Goal: Task Accomplishment & Management: Manage account settings

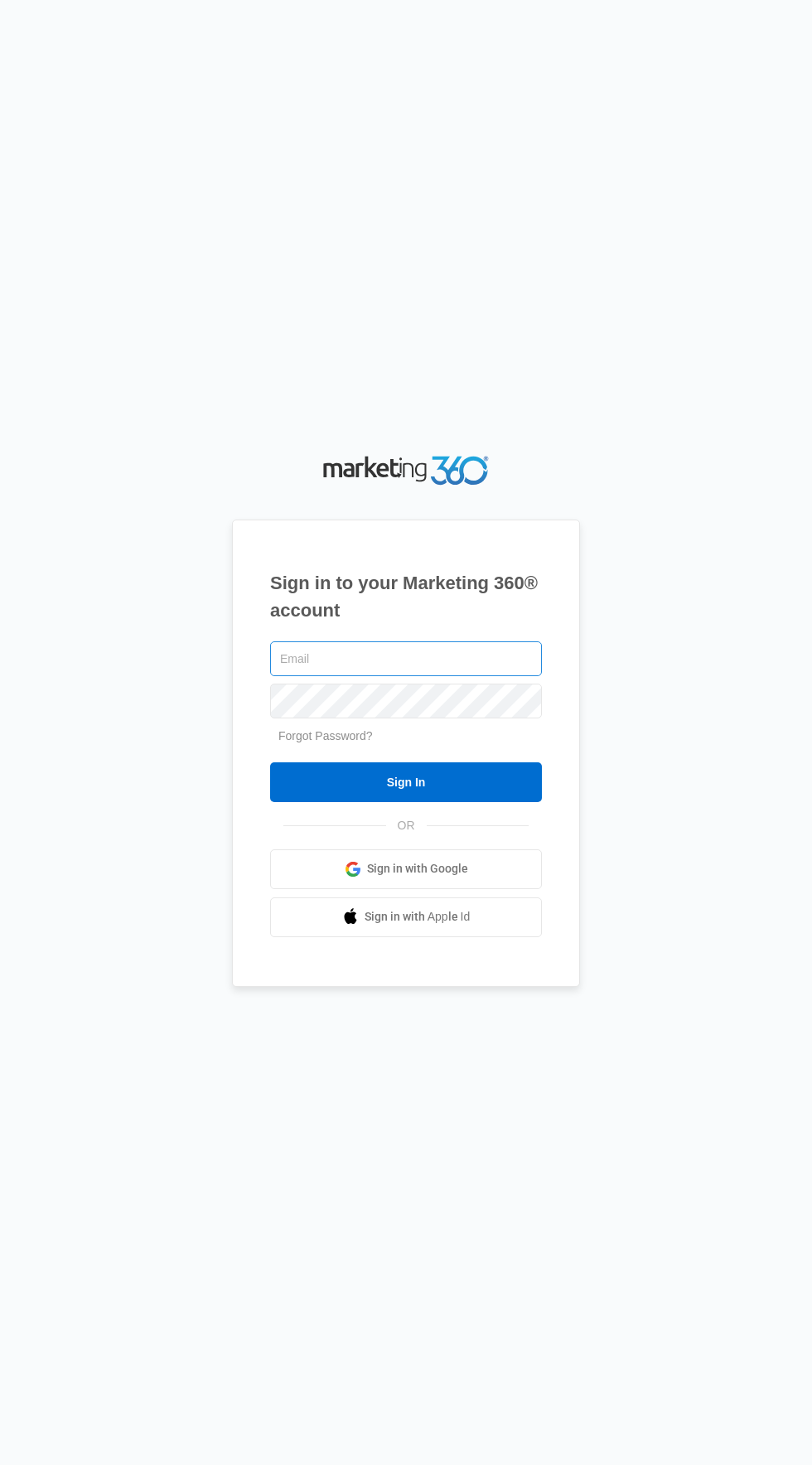
click at [488, 676] on input "text" at bounding box center [405, 659] width 272 height 35
type input "[EMAIL_ADDRESS][DOMAIN_NAME]"
click at [270, 762] on input "Sign In" at bounding box center [405, 781] width 272 height 40
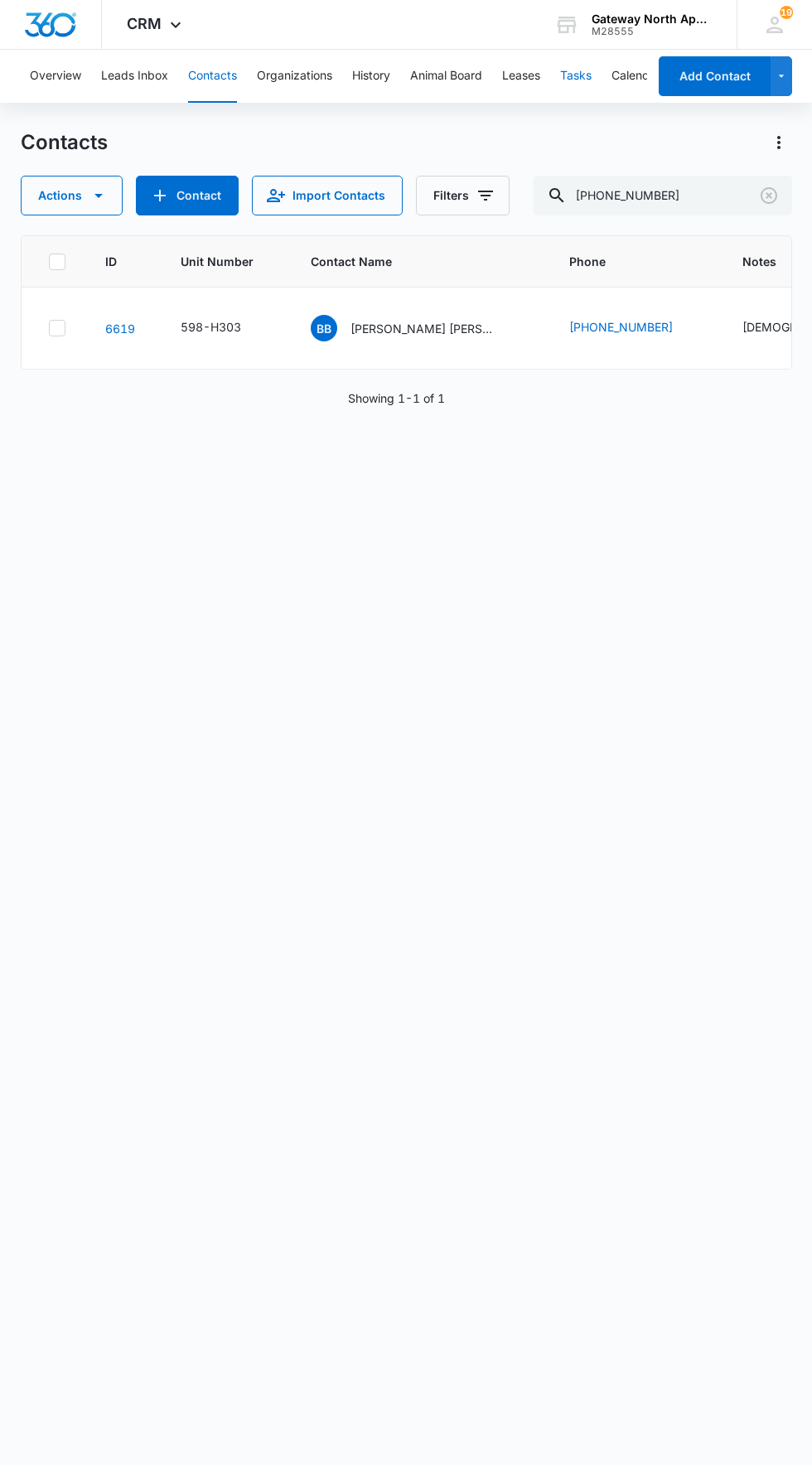
click at [581, 76] on button "Tasks" at bounding box center [575, 75] width 32 height 53
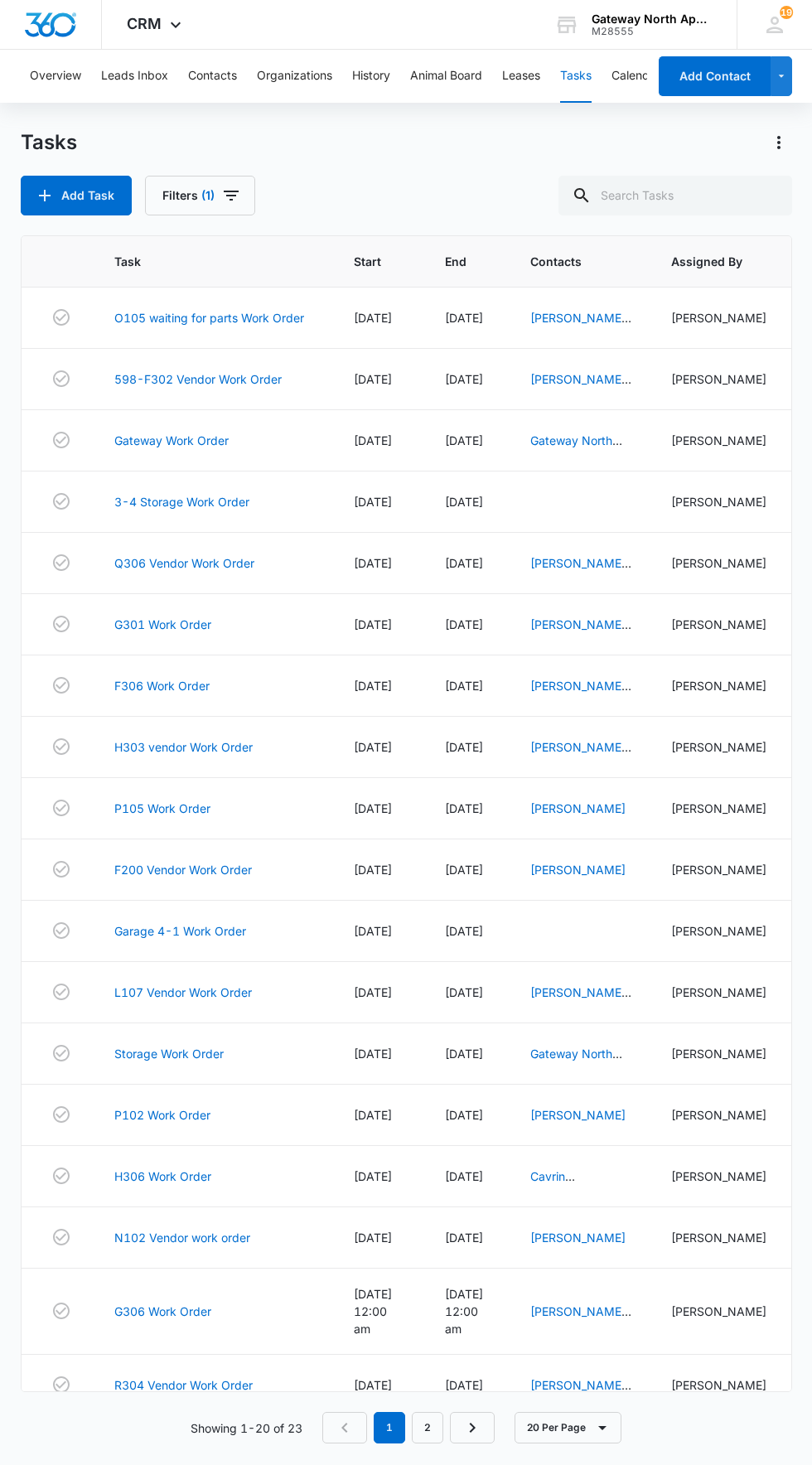
scroll to position [22, 0]
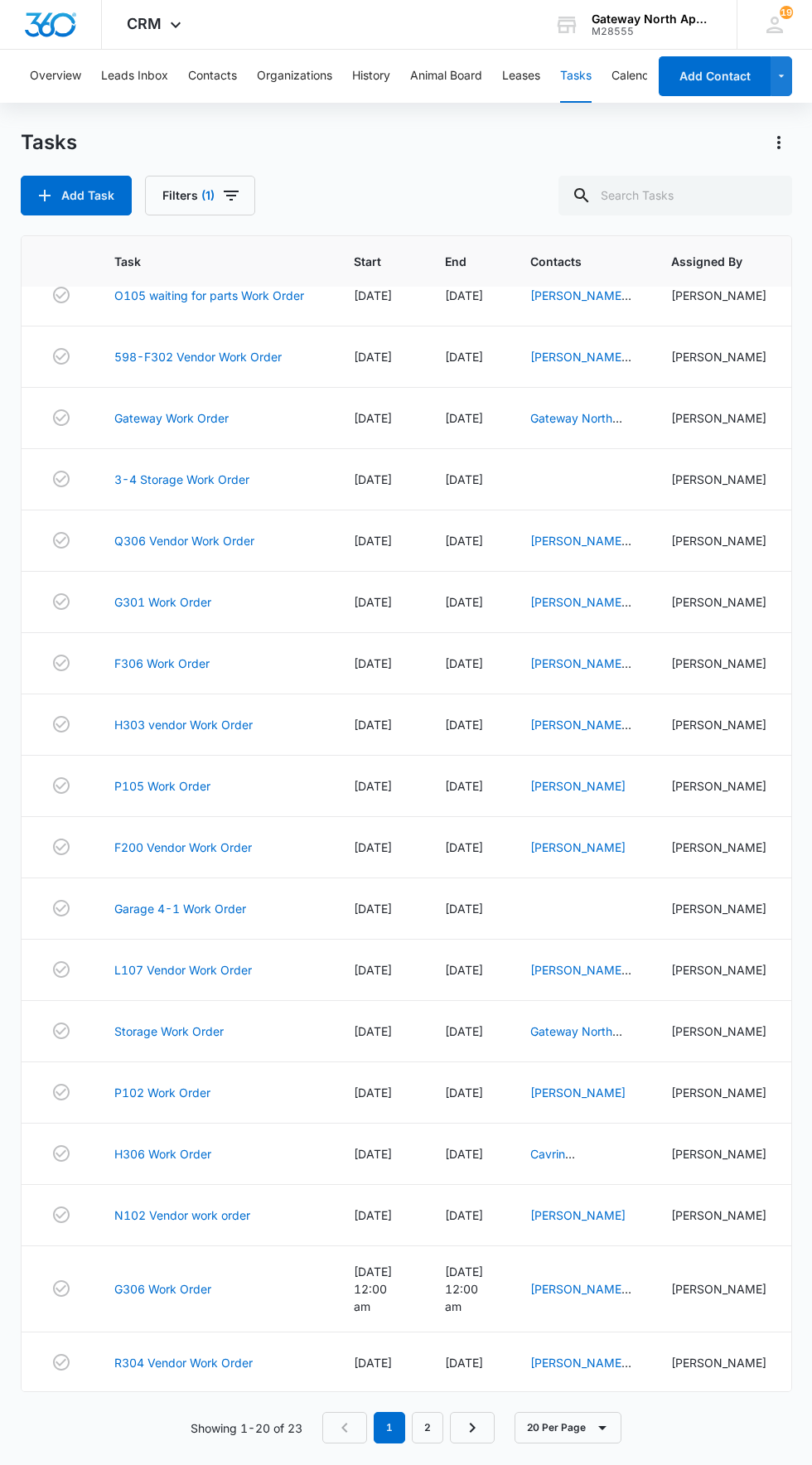
click at [181, 1421] on link "B204 Work Order" at bounding box center [161, 1423] width 96 height 17
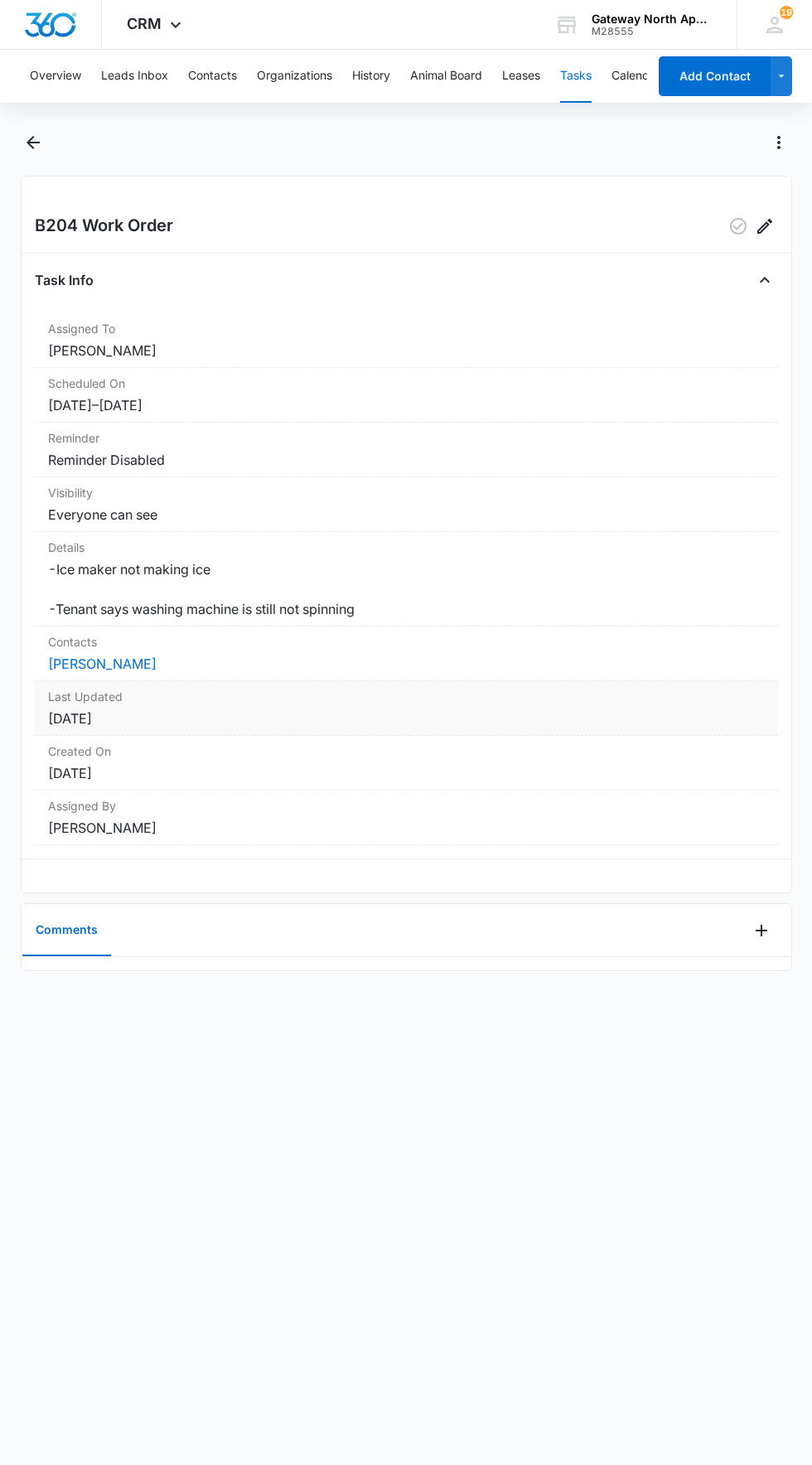
click at [83, 705] on dt "Last Updated" at bounding box center [406, 696] width 716 height 17
click at [118, 672] on link "[PERSON_NAME]" at bounding box center [102, 663] width 108 height 16
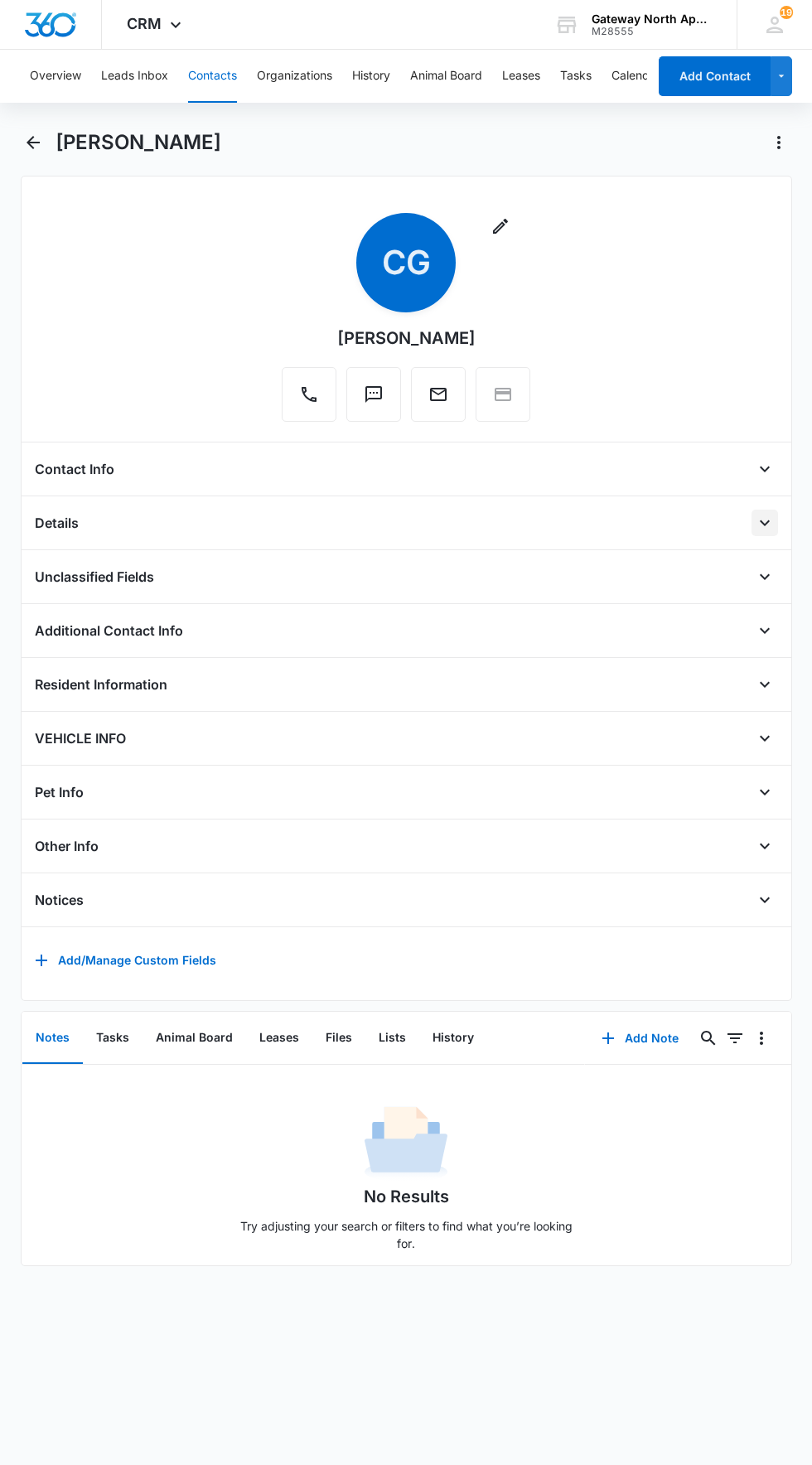
click at [764, 521] on icon "Open" at bounding box center [765, 522] width 20 height 20
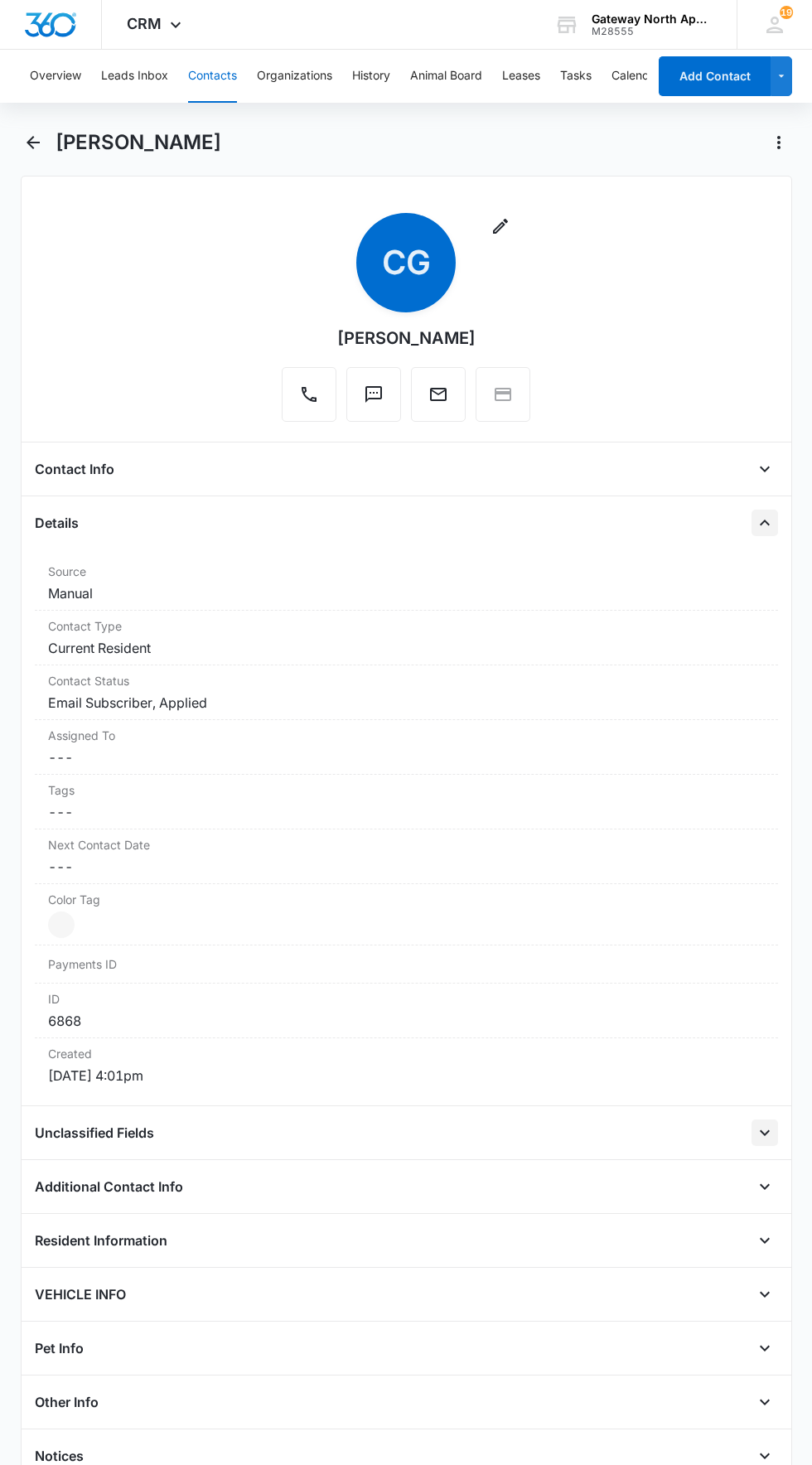
click at [764, 1130] on icon "Open" at bounding box center [765, 1132] width 20 height 20
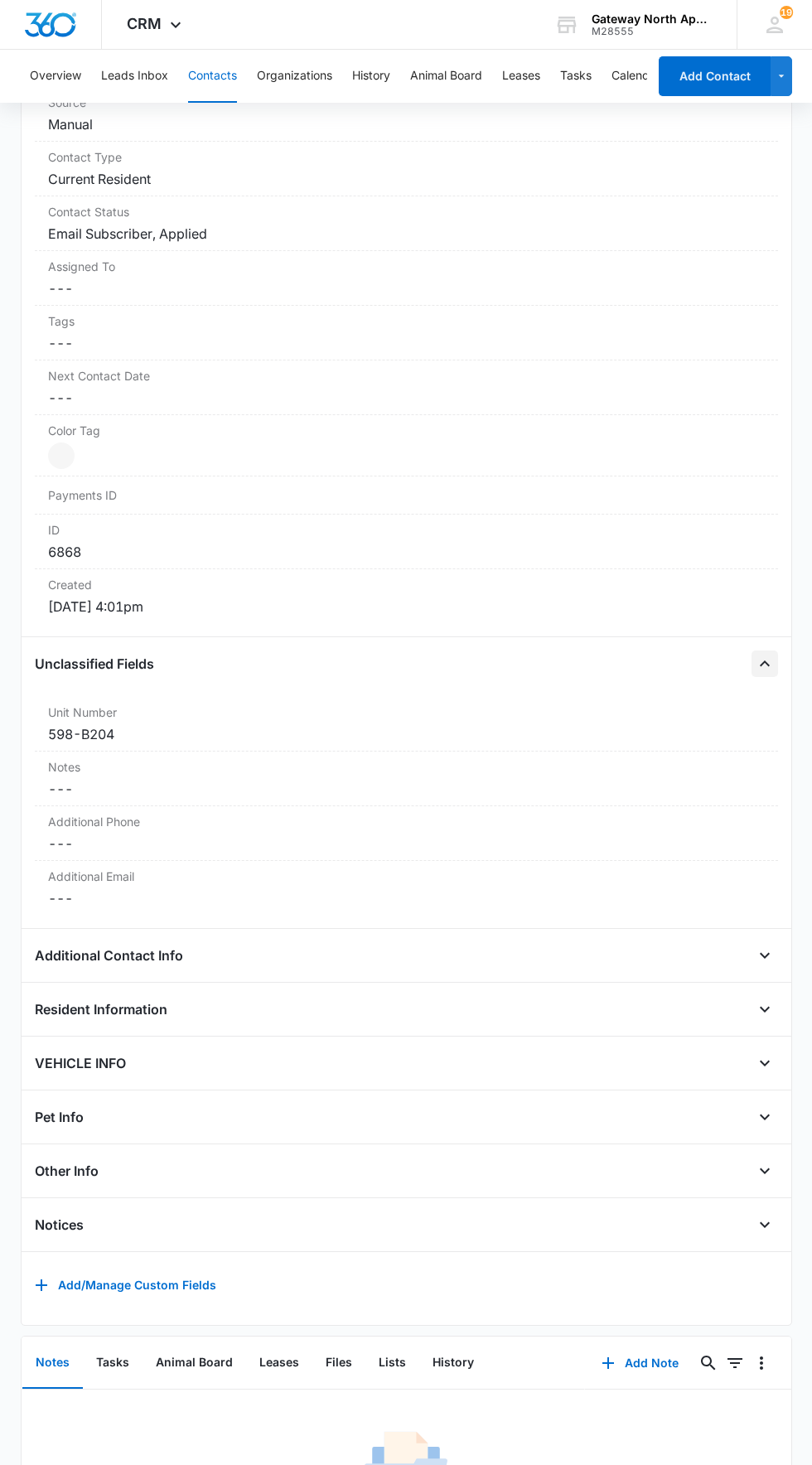
scroll to position [471, 0]
click at [764, 951] on icon "Open" at bounding box center [765, 953] width 20 height 20
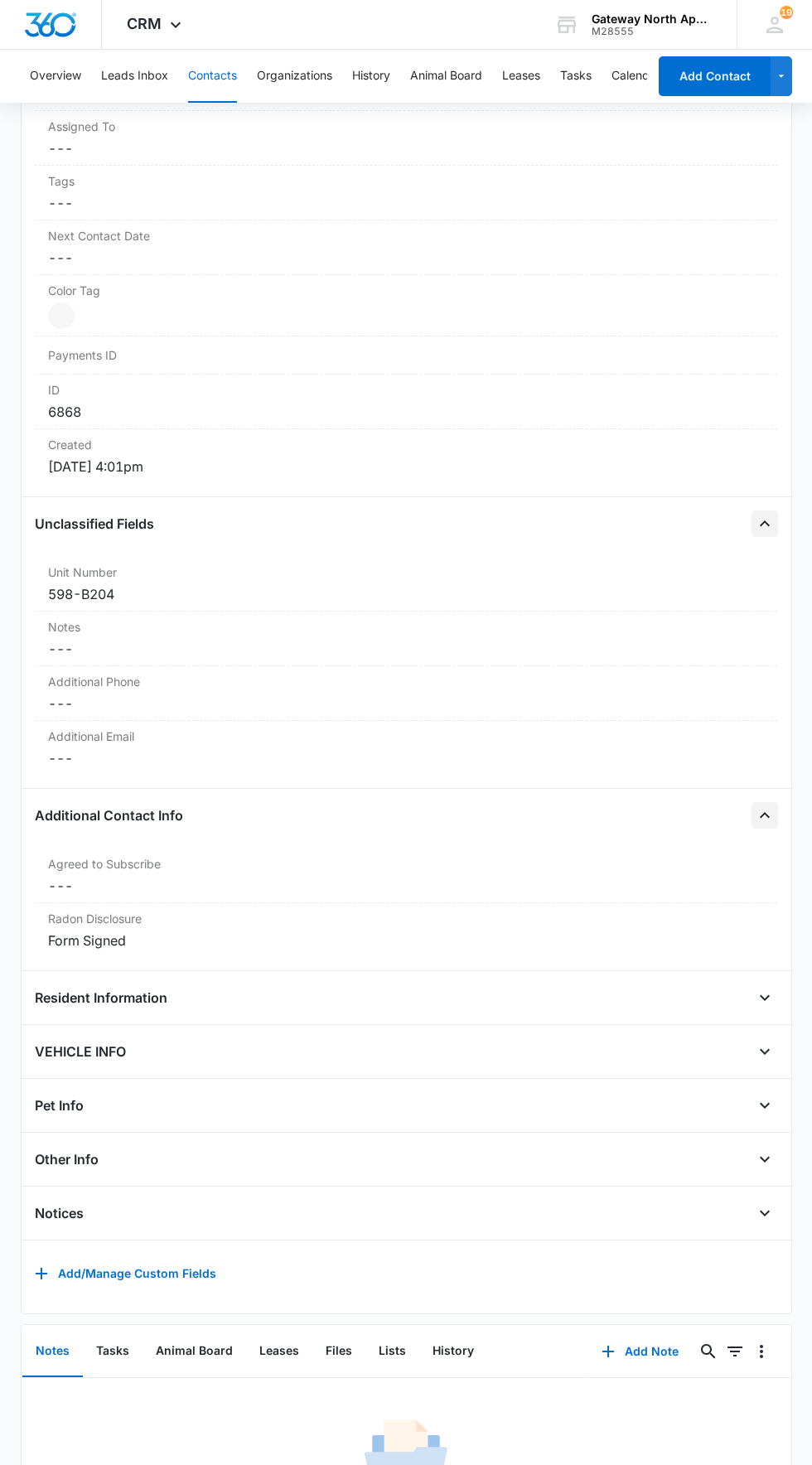
scroll to position [620, 0]
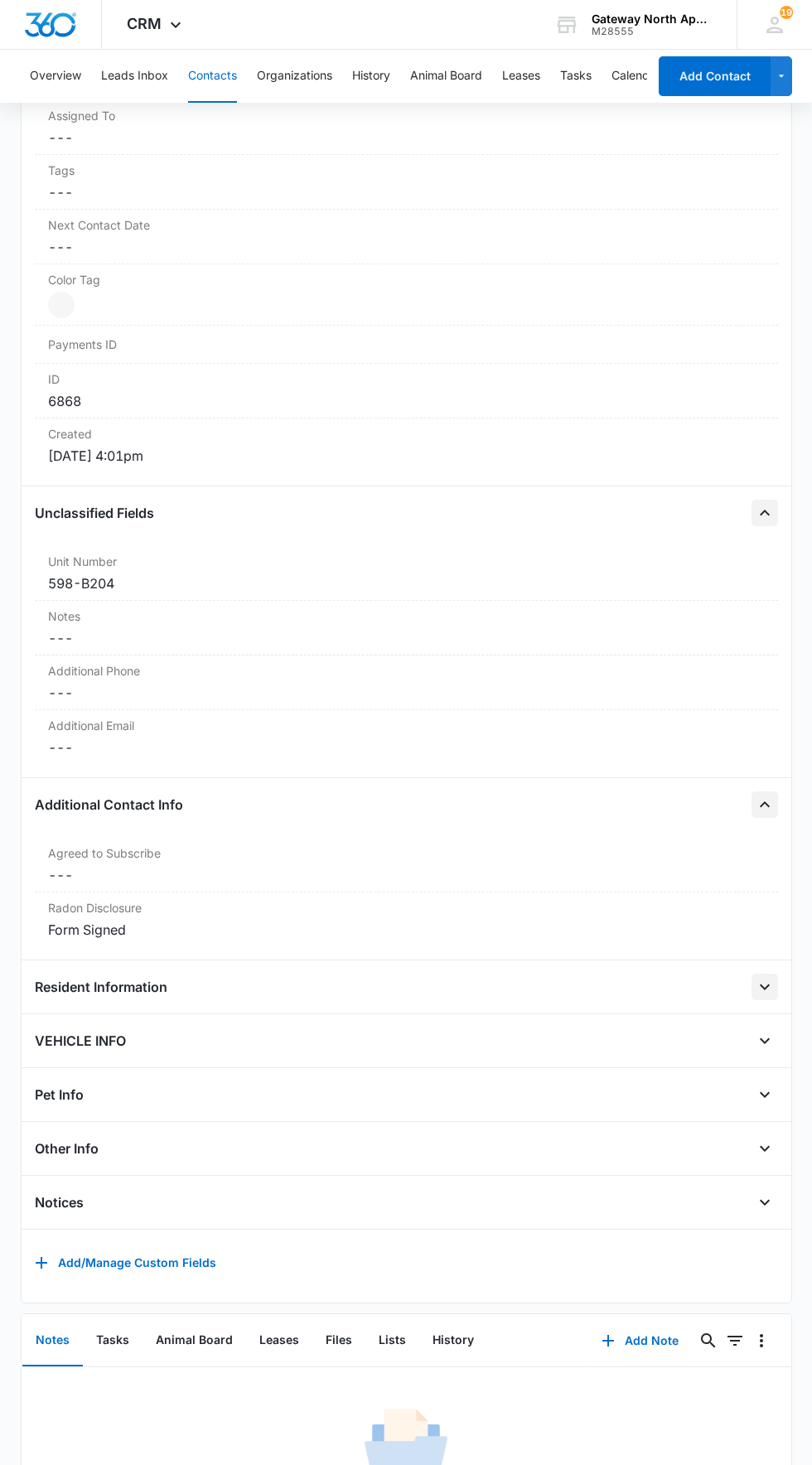
click at [764, 982] on icon "Open" at bounding box center [765, 986] width 20 height 20
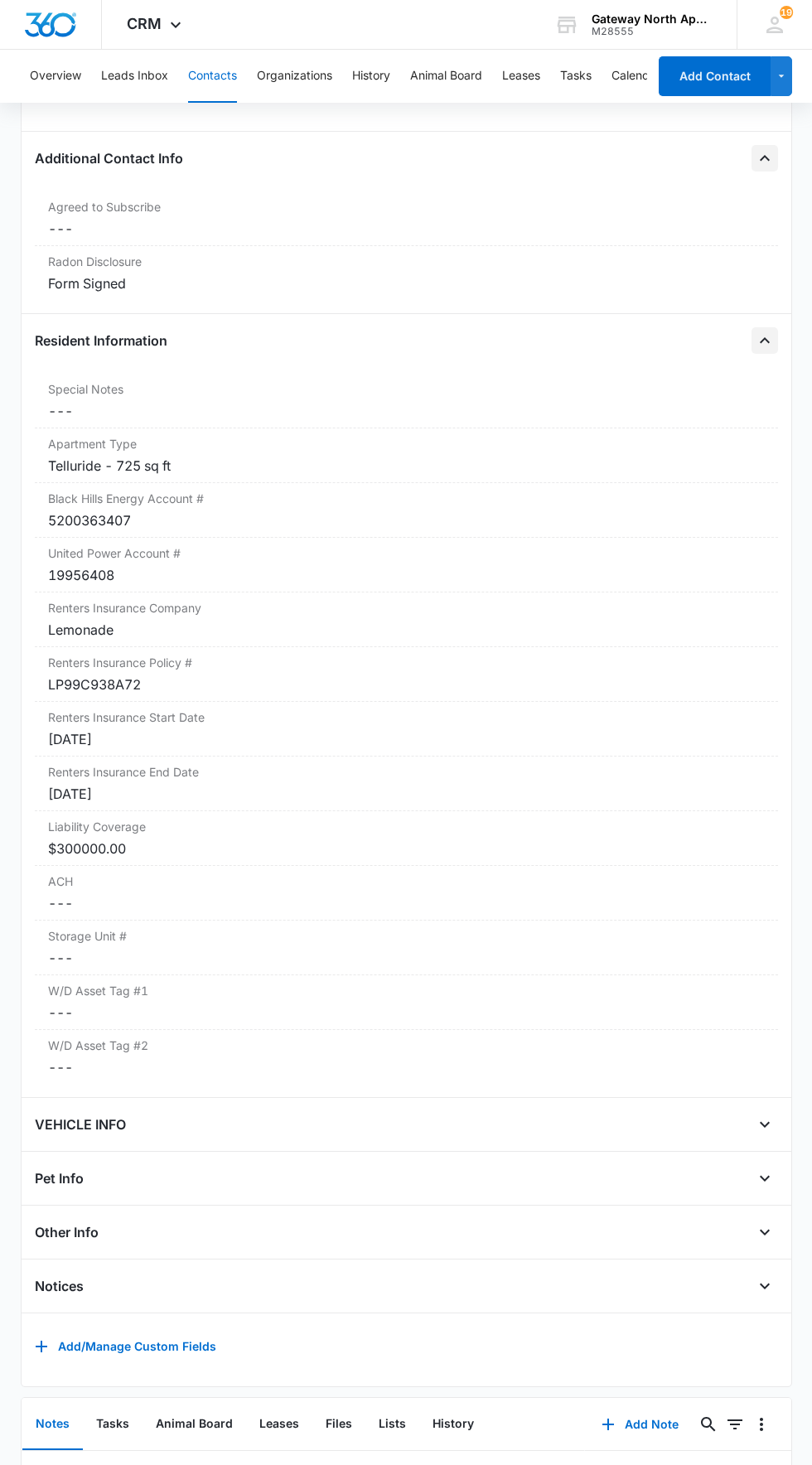
scroll to position [1347, 0]
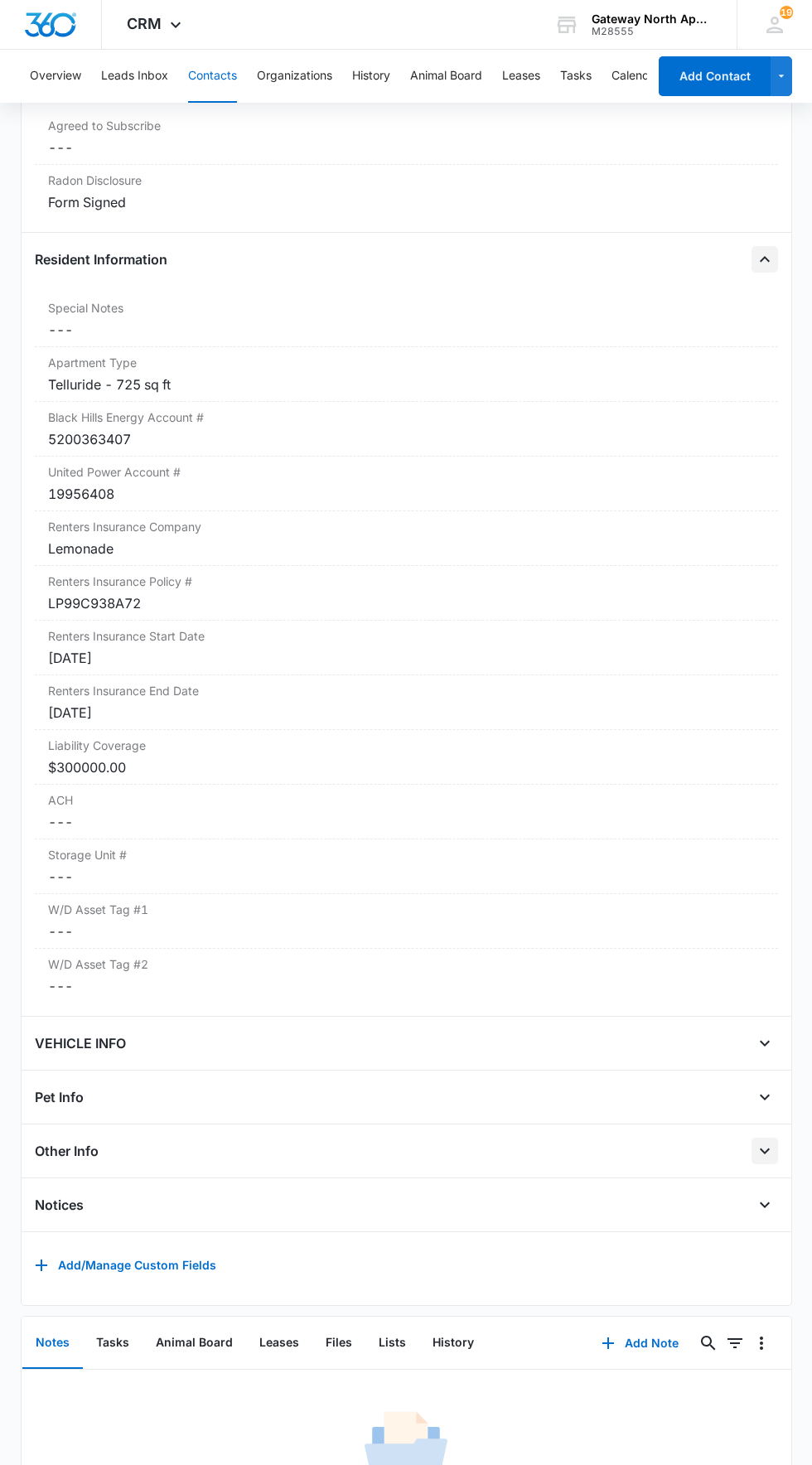
click at [764, 1144] on icon "Open" at bounding box center [765, 1151] width 20 height 20
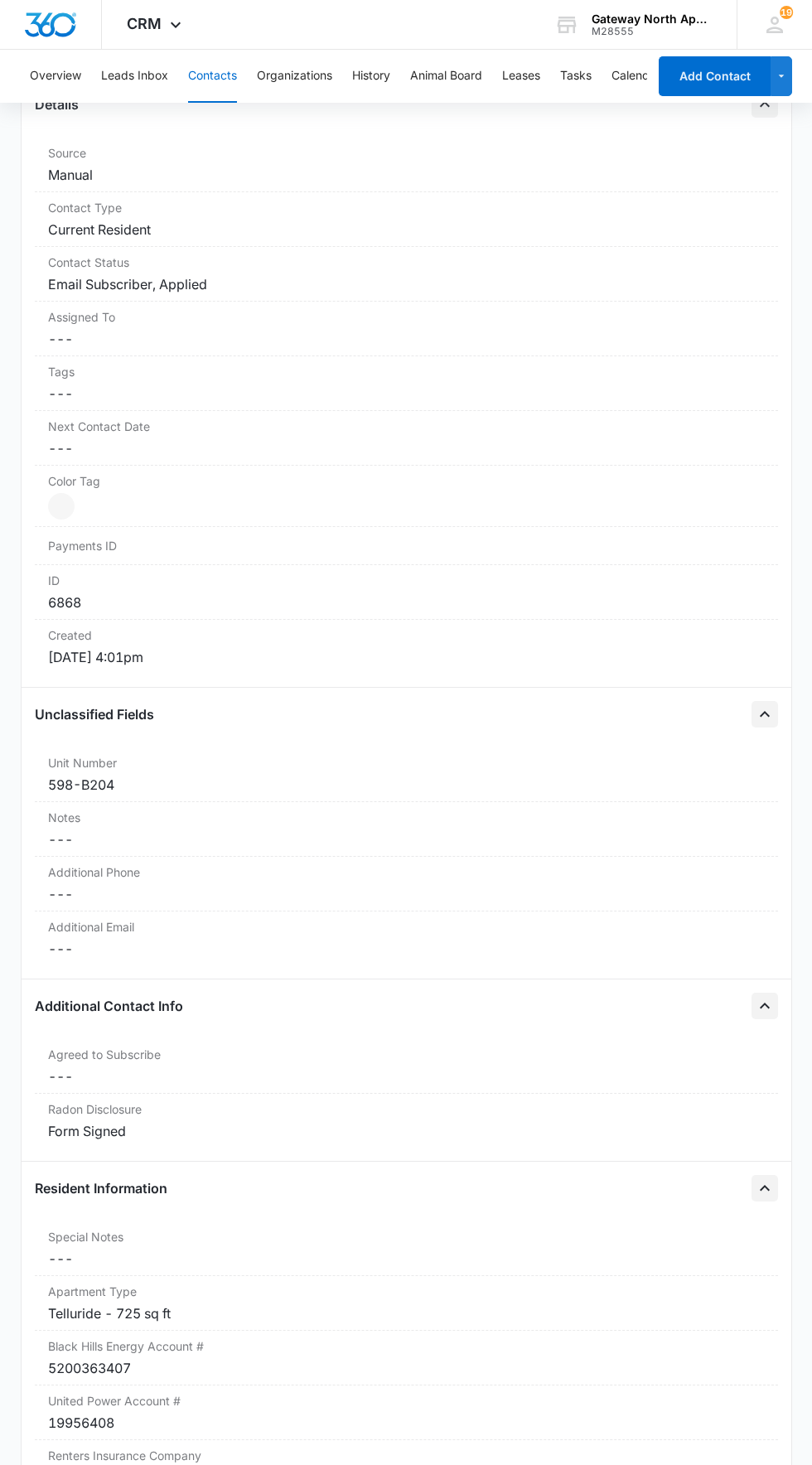
scroll to position [419, 0]
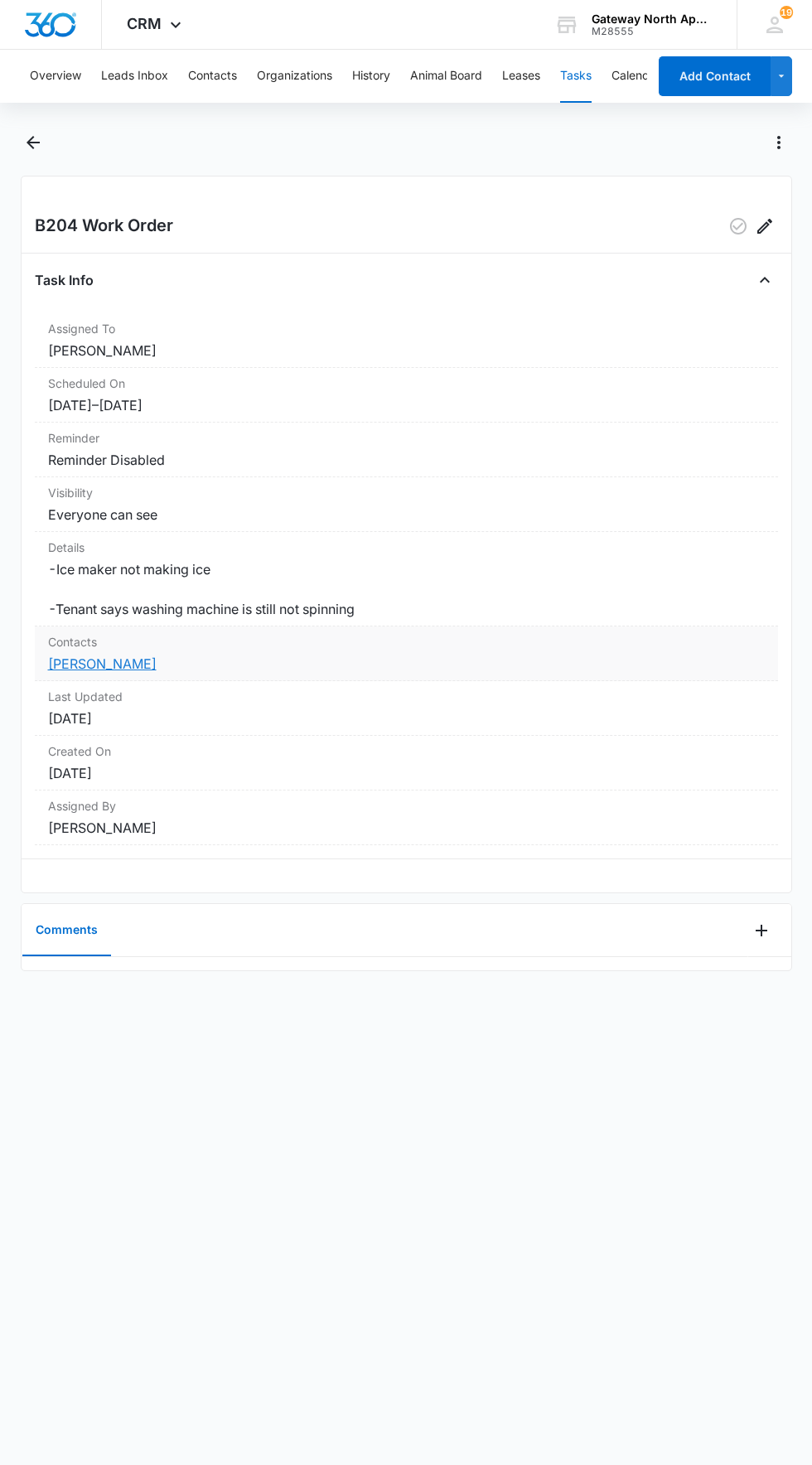
click at [90, 672] on link "[PERSON_NAME]" at bounding box center [102, 663] width 108 height 16
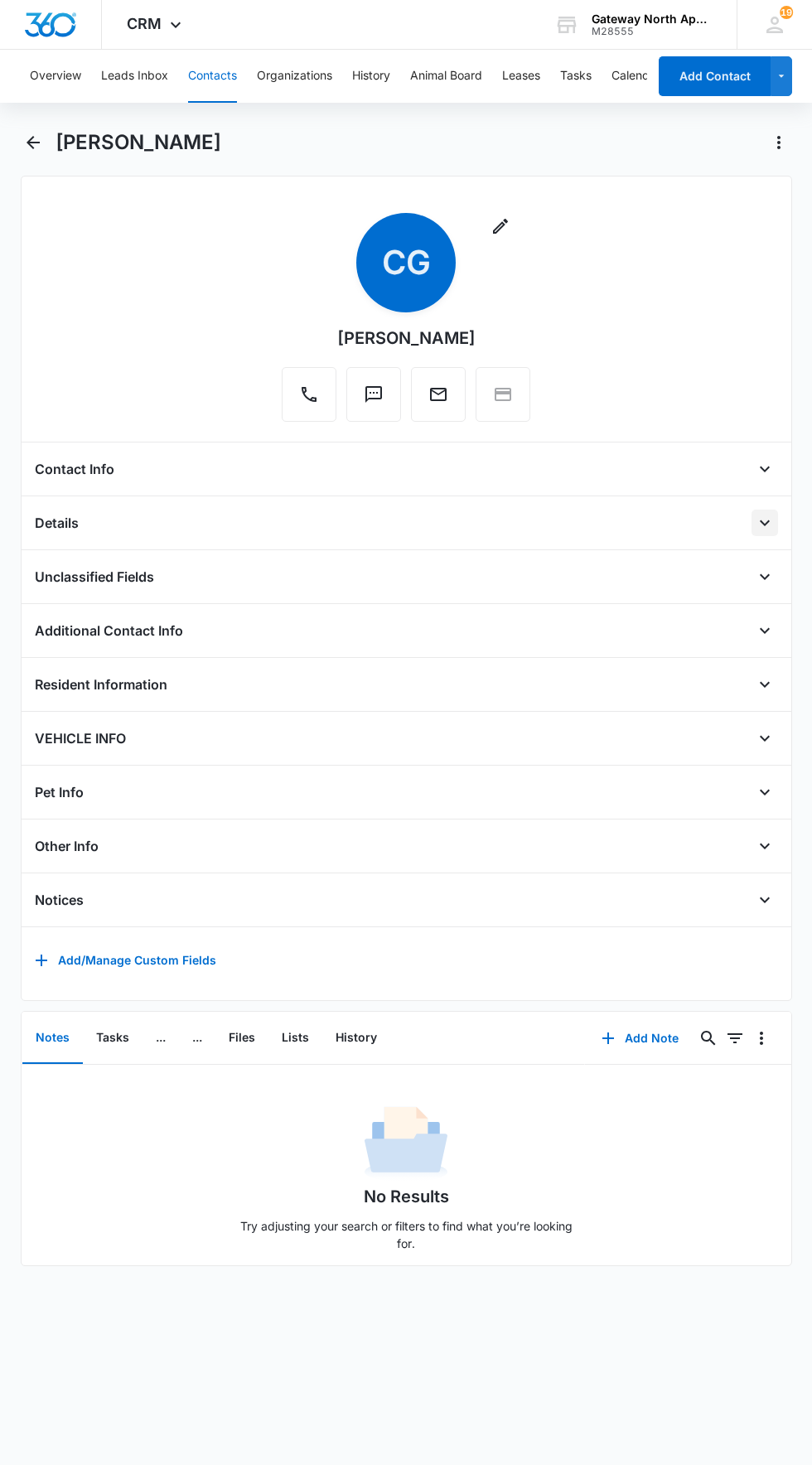
click at [770, 524] on icon "Open" at bounding box center [765, 522] width 20 height 20
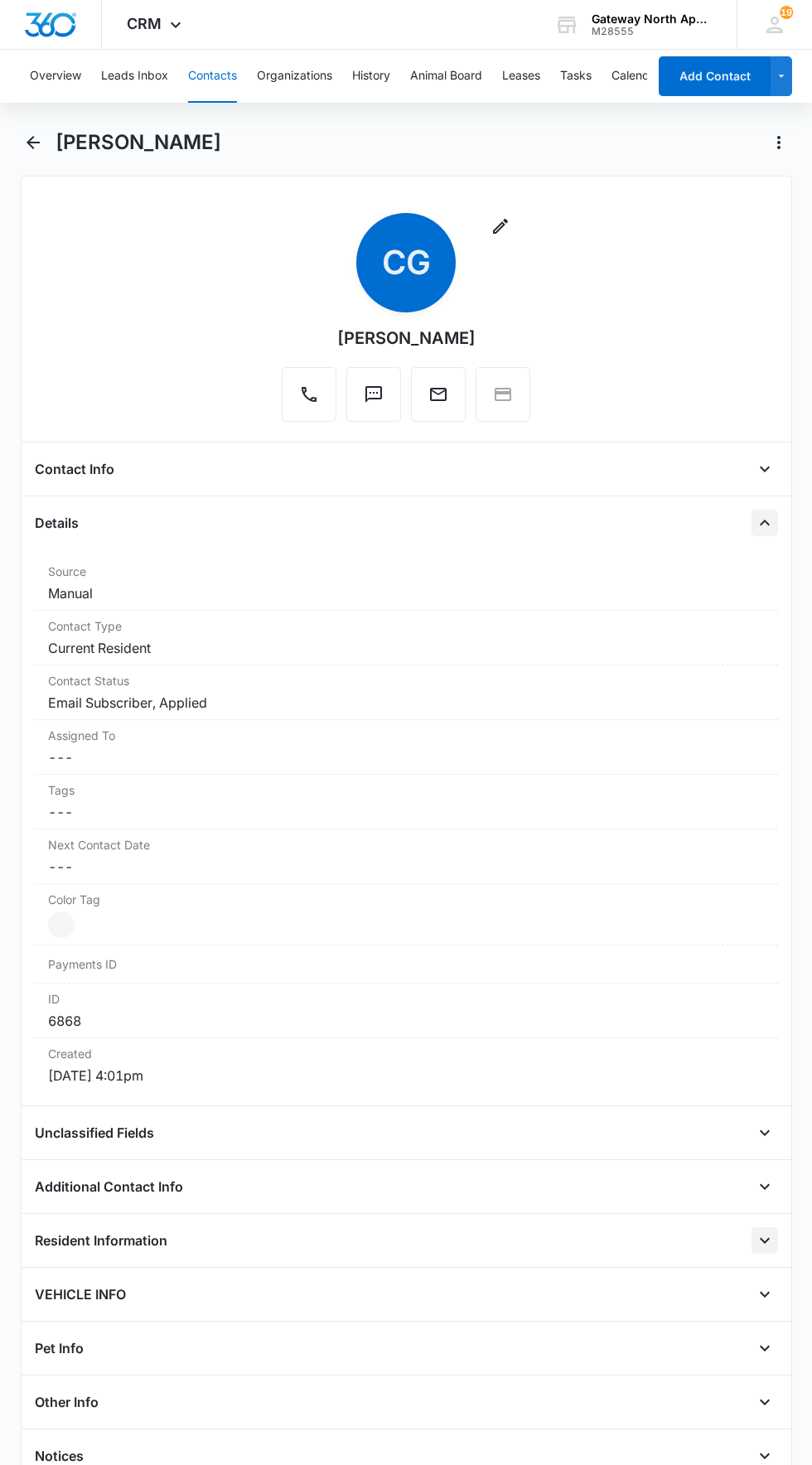
click at [764, 1237] on icon "Open" at bounding box center [765, 1240] width 20 height 20
click at [766, 471] on icon "Open" at bounding box center [765, 469] width 20 height 20
